Goal: Transaction & Acquisition: Download file/media

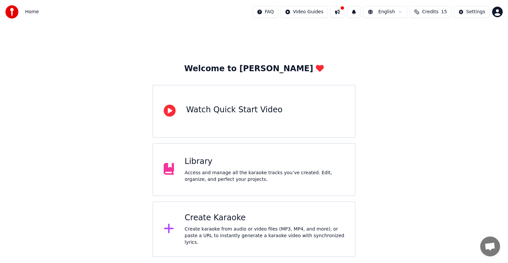
click at [303, 220] on div "Create Karaoke" at bounding box center [265, 217] width 160 height 11
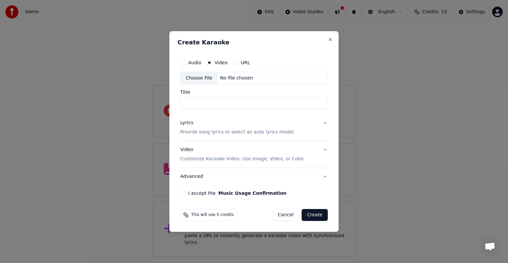
click at [230, 76] on div "No file chosen" at bounding box center [237, 78] width 38 height 7
click at [235, 73] on div "Choose File No file chosen" at bounding box center [254, 78] width 148 height 13
click at [212, 107] on input "********" at bounding box center [254, 103] width 148 height 12
type input "**"
click at [322, 124] on button "Lyrics Provide song lyrics or select an auto lyrics model" at bounding box center [254, 127] width 148 height 26
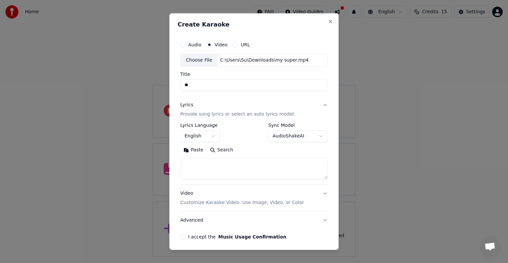
click at [219, 167] on textarea at bounding box center [254, 168] width 148 height 21
paste textarea "**********"
type textarea "**********"
click at [255, 198] on div "Video Customize Karaoke Video: Use Image, Video, or Color" at bounding box center [242, 198] width 124 height 16
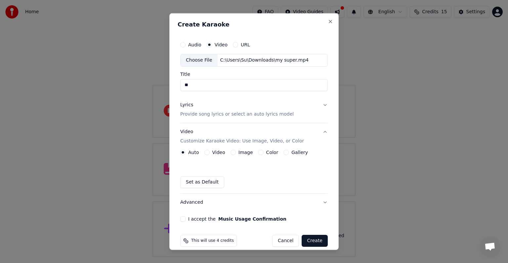
click at [212, 152] on label "Video" at bounding box center [218, 152] width 13 height 5
click at [210, 152] on button "Video" at bounding box center [206, 152] width 5 height 5
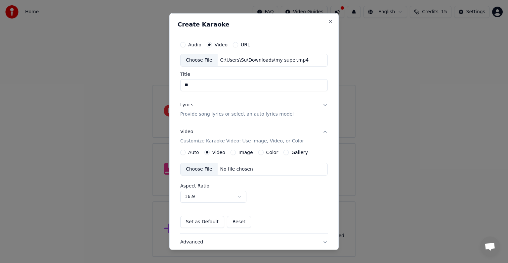
click at [225, 171] on div "No file chosen" at bounding box center [237, 169] width 38 height 7
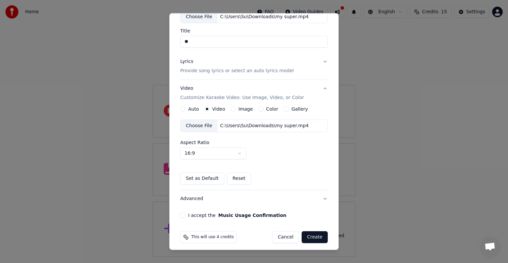
scroll to position [47, 0]
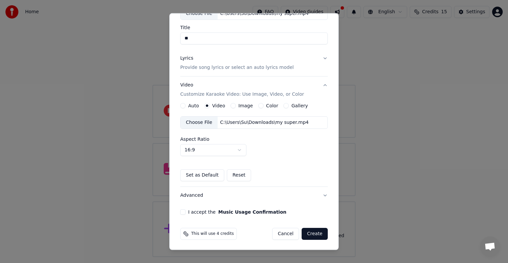
click at [288, 198] on button "Advanced" at bounding box center [254, 195] width 148 height 17
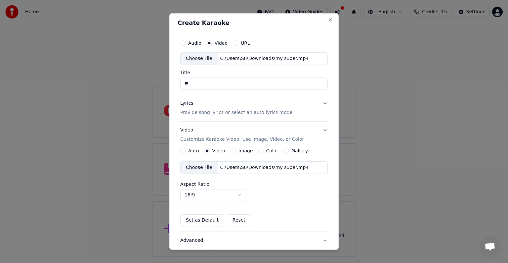
scroll to position [0, 0]
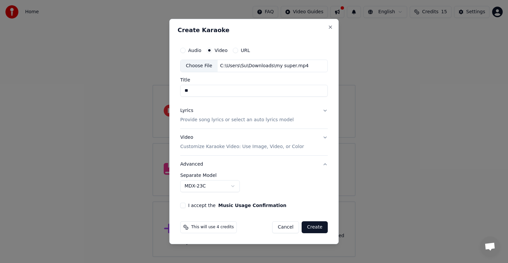
click at [295, 165] on button "Advanced" at bounding box center [254, 163] width 148 height 17
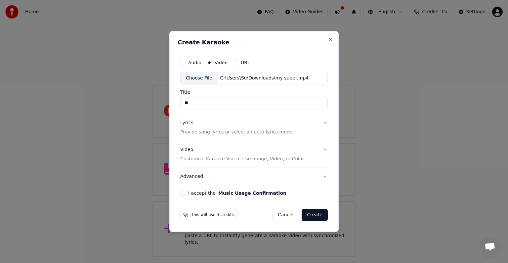
click at [185, 195] on div "I accept the Music Usage Confirmation" at bounding box center [254, 192] width 148 height 5
click at [183, 195] on button "I accept the Music Usage Confirmation" at bounding box center [182, 192] width 5 height 5
click at [315, 124] on button "Lyrics Provide song lyrics or select an auto lyrics model" at bounding box center [254, 127] width 148 height 26
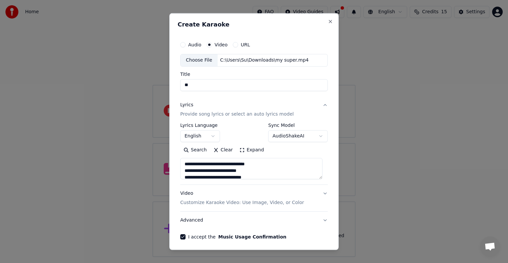
click at [318, 109] on button "Lyrics Provide song lyrics or select an auto lyrics model" at bounding box center [254, 109] width 148 height 26
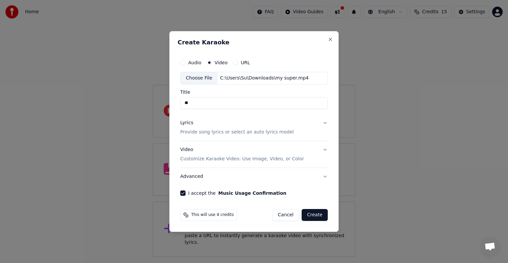
click at [314, 155] on button "Video Customize Karaoke Video: Use Image, Video, or Color" at bounding box center [254, 154] width 148 height 26
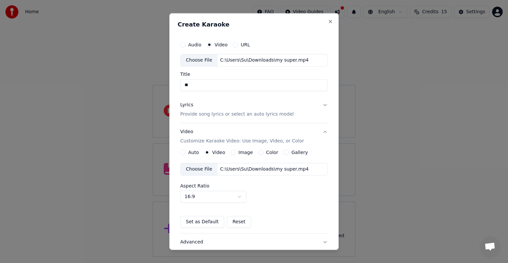
click at [318, 131] on button "Video Customize Karaoke Video: Use Image, Video, or Color" at bounding box center [254, 136] width 148 height 26
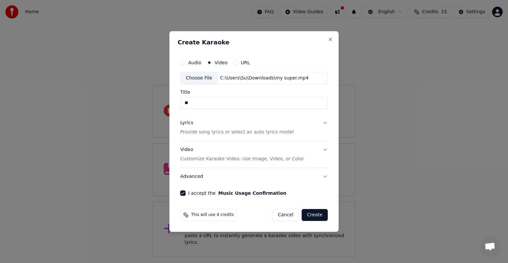
click at [310, 212] on button "Create" at bounding box center [315, 215] width 26 height 12
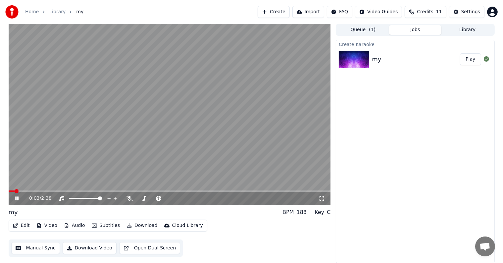
click at [171, 180] on video at bounding box center [170, 114] width 322 height 181
click at [60, 161] on video at bounding box center [170, 114] width 322 height 181
click at [324, 198] on icon at bounding box center [321, 198] width 7 height 5
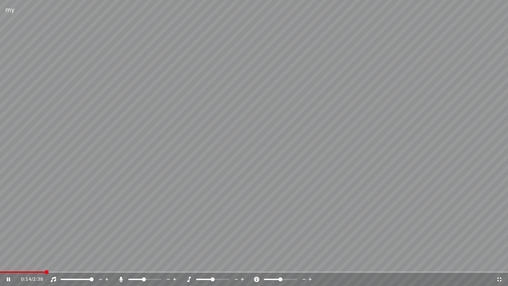
click at [144, 262] on span at bounding box center [144, 279] width 33 height 1
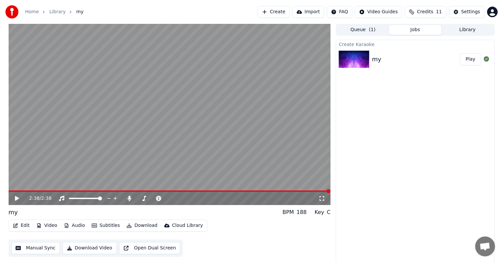
click at [465, 16] on button "Settings" at bounding box center [466, 12] width 35 height 12
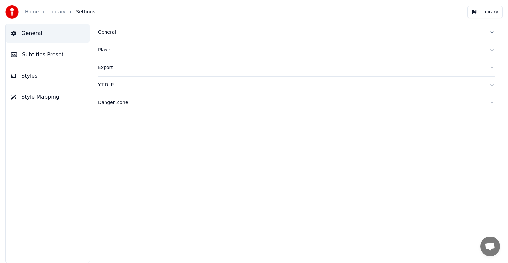
click at [61, 54] on button "Subtitles Preset" at bounding box center [48, 54] width 84 height 19
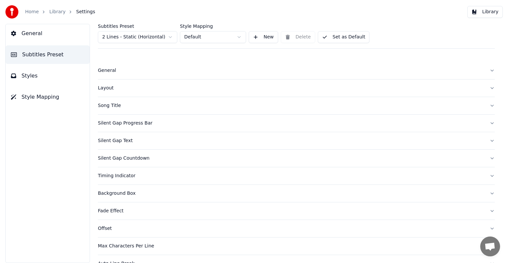
click at [151, 123] on div "Silent Gap Progress Bar" at bounding box center [291, 123] width 386 height 7
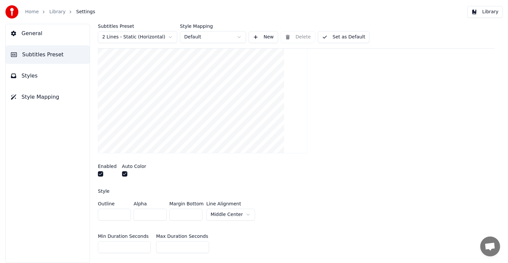
scroll to position [99, 0]
click at [102, 173] on button "button" at bounding box center [100, 172] width 5 height 5
click at [123, 171] on button "button" at bounding box center [124, 172] width 5 height 5
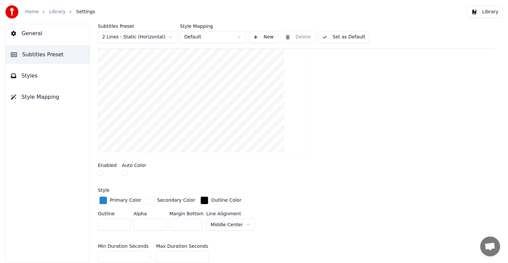
click at [55, 10] on link "Library" at bounding box center [57, 12] width 16 height 7
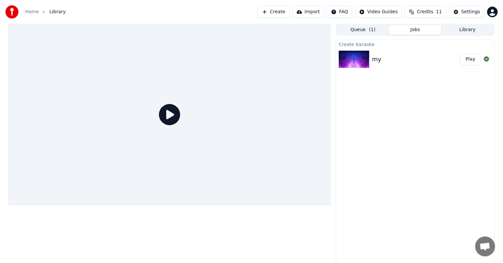
click at [220, 106] on div at bounding box center [170, 114] width 322 height 181
drag, startPoint x: 181, startPoint y: 117, endPoint x: 173, endPoint y: 118, distance: 7.9
click at [173, 118] on div at bounding box center [170, 114] width 322 height 181
click at [173, 118] on icon at bounding box center [169, 114] width 21 height 21
click at [474, 58] on button "Play" at bounding box center [469, 59] width 21 height 12
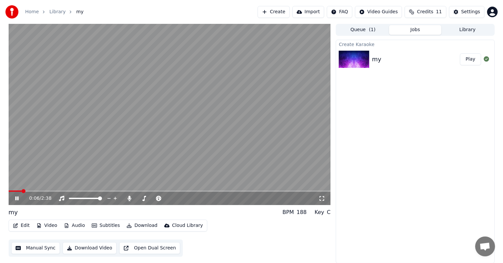
click at [196, 165] on video at bounding box center [170, 114] width 322 height 181
click at [466, 7] on button "Settings" at bounding box center [466, 12] width 35 height 12
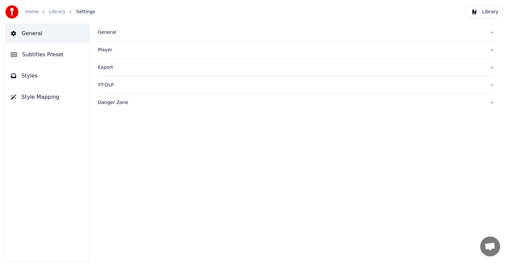
click at [58, 58] on button "Subtitles Preset" at bounding box center [48, 54] width 84 height 19
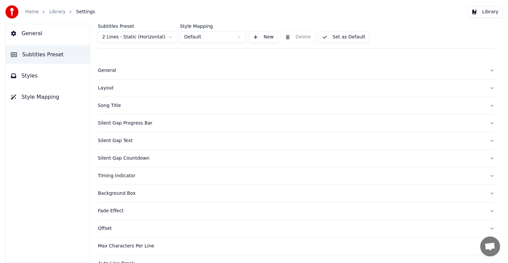
click at [186, 138] on div "Silent Gap Text" at bounding box center [291, 140] width 386 height 7
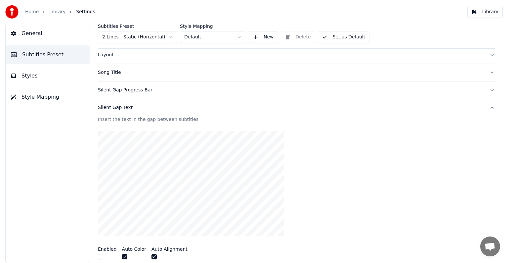
scroll to position [30, 0]
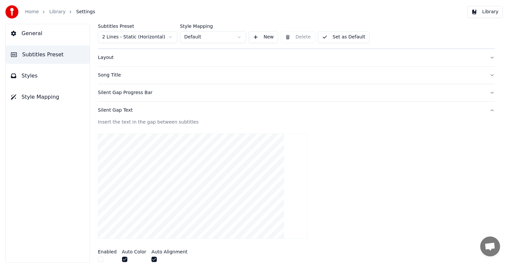
click at [296, 109] on div "Silent Gap Text" at bounding box center [291, 110] width 386 height 7
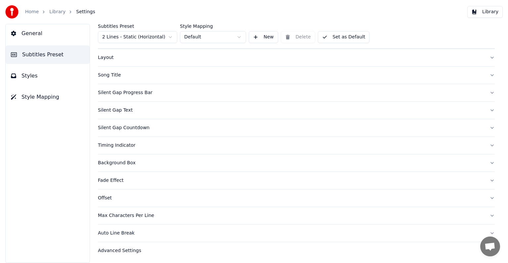
click at [225, 129] on div "Silent Gap Countdown" at bounding box center [291, 127] width 386 height 7
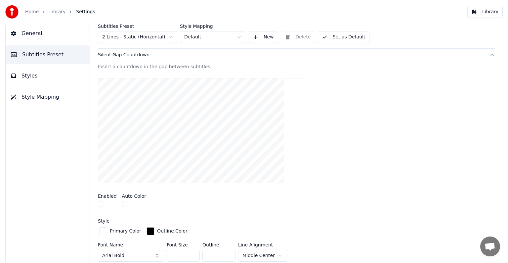
scroll to position [86, 0]
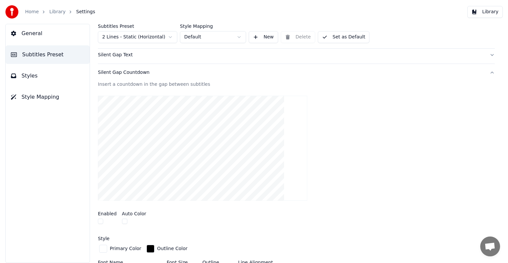
click at [435, 72] on div "Silent Gap Countdown" at bounding box center [291, 72] width 386 height 7
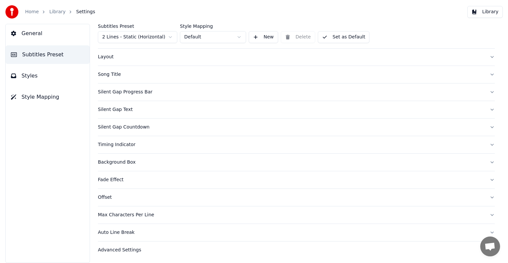
click at [146, 142] on div "Timing Indicator" at bounding box center [291, 144] width 386 height 7
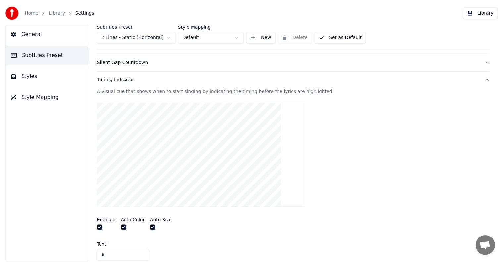
scroll to position [97, 0]
click at [97, 228] on div "Subtitles Preset 2 Lines - Static (Horizontal) Style Mapping Default New Delete…" at bounding box center [296, 143] width 423 height 239
click at [99, 228] on button "button" at bounding box center [100, 227] width 5 height 5
click at [58, 13] on link "Library" at bounding box center [57, 12] width 16 height 7
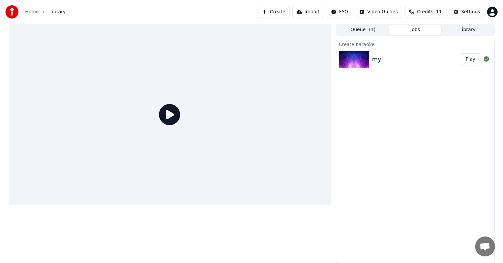
click at [464, 59] on button "Play" at bounding box center [469, 59] width 21 height 12
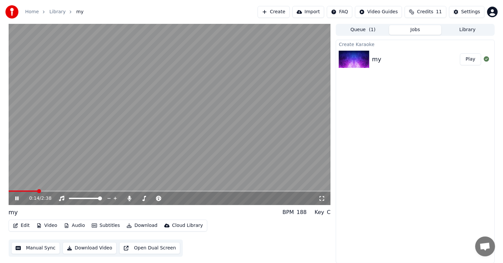
click at [205, 128] on video at bounding box center [170, 114] width 322 height 181
click at [287, 191] on span at bounding box center [170, 190] width 322 height 1
click at [283, 156] on video at bounding box center [170, 114] width 322 height 181
click at [321, 196] on icon at bounding box center [321, 198] width 7 height 5
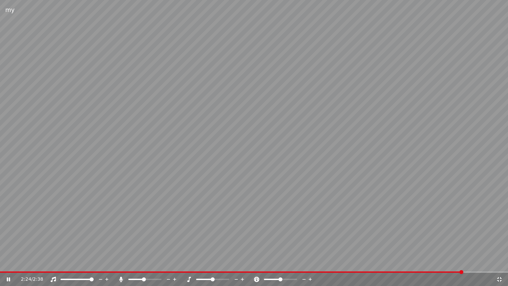
click at [123, 262] on icon at bounding box center [121, 279] width 4 height 5
click at [497, 262] on div "2:38 / 2:38" at bounding box center [254, 279] width 508 height 13
click at [501, 262] on icon at bounding box center [499, 279] width 7 height 5
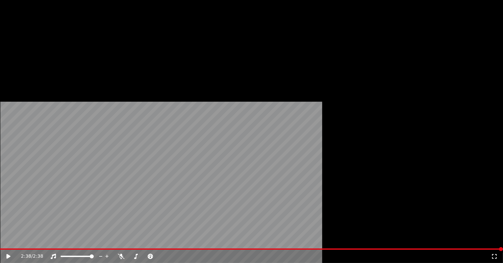
click at [144, 49] on button "Download" at bounding box center [142, 44] width 36 height 9
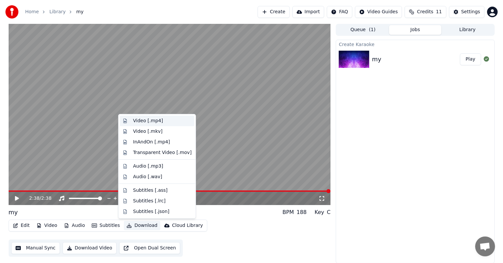
click at [153, 121] on div "Video [.mp4]" at bounding box center [148, 120] width 30 height 7
